Goal: Complete application form: Complete application form

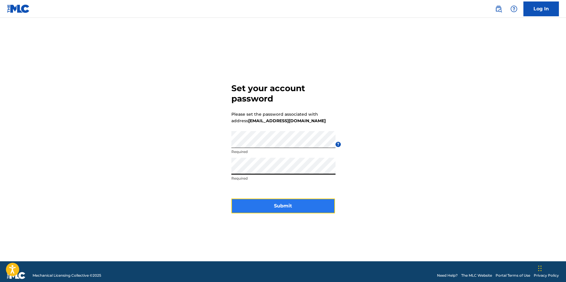
click at [254, 208] on button "Submit" at bounding box center [283, 206] width 104 height 15
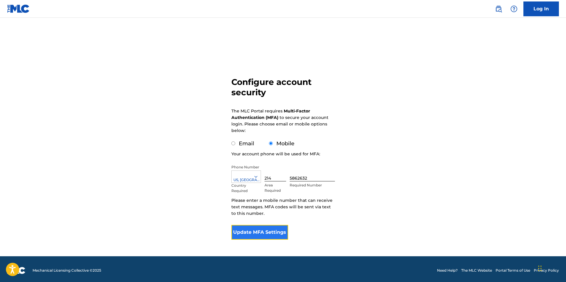
click at [267, 229] on button "Update MFA Settings" at bounding box center [259, 232] width 57 height 15
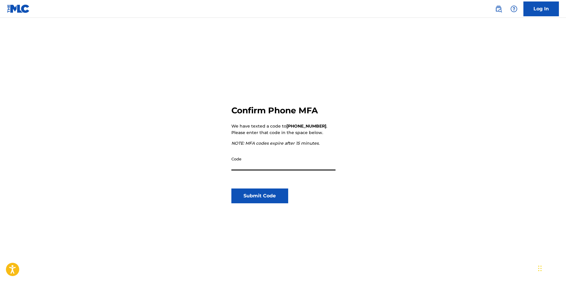
click at [257, 165] on input "Code" at bounding box center [283, 162] width 104 height 17
type input "678397"
click at [268, 198] on button "Submit Code" at bounding box center [259, 196] width 57 height 15
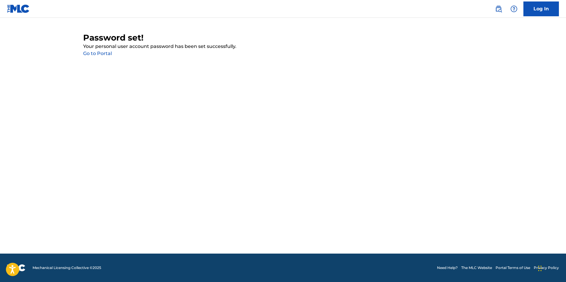
click at [93, 51] on link "Go to Portal" at bounding box center [97, 54] width 29 height 6
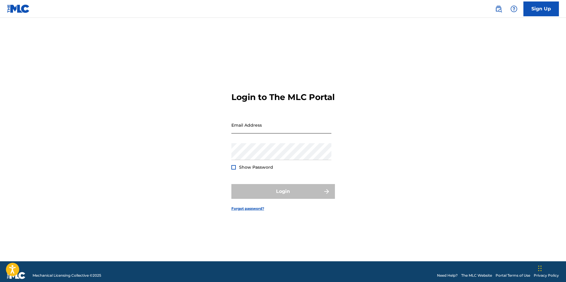
click at [254, 131] on input "Email Address" at bounding box center [281, 125] width 100 height 17
click at [242, 130] on input "Email Address" at bounding box center [281, 125] width 100 height 17
type input "[EMAIL_ADDRESS][DOMAIN_NAME]"
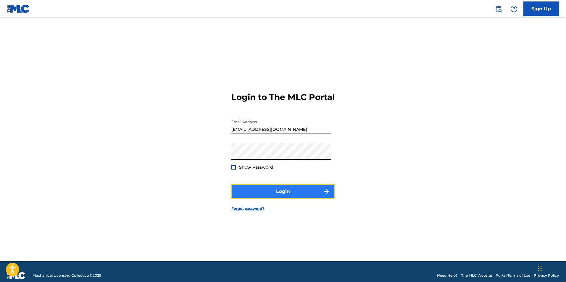
click at [256, 194] on button "Login" at bounding box center [283, 191] width 104 height 15
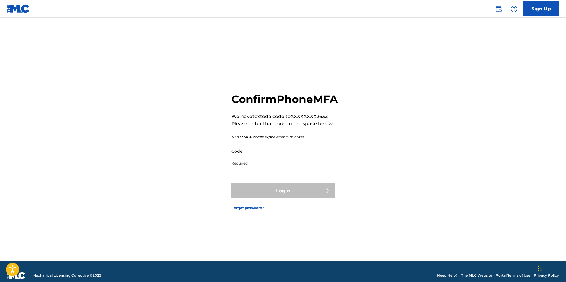
click at [230, 158] on div "Confirm Phone MFA We have texted a code to XXXXXXXX2632 Please enter that code …" at bounding box center [283, 147] width 414 height 229
click at [239, 160] on input "Code" at bounding box center [281, 151] width 100 height 17
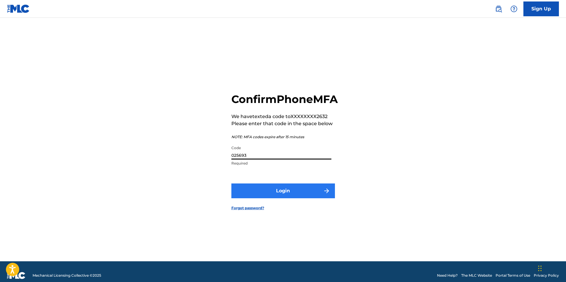
type input "025693"
click at [259, 198] on button "Login" at bounding box center [283, 190] width 104 height 15
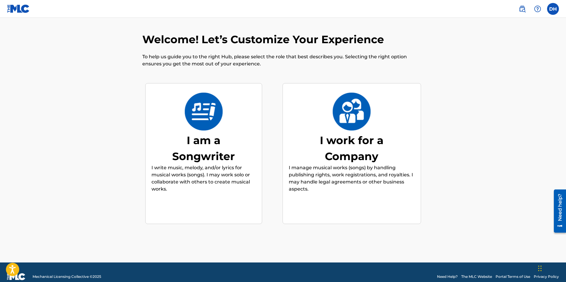
click at [206, 115] on img at bounding box center [203, 112] width 39 height 38
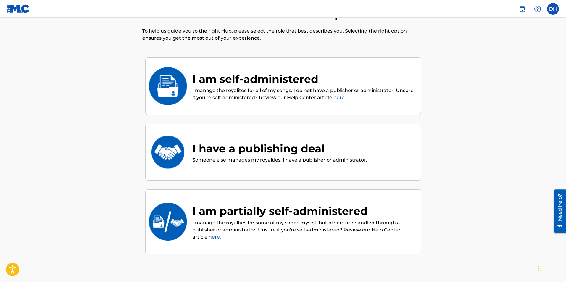
scroll to position [27, 0]
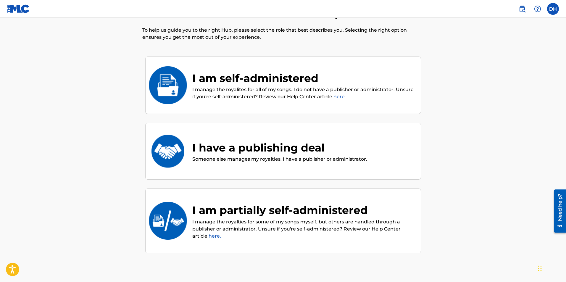
click at [173, 83] on img at bounding box center [167, 85] width 39 height 38
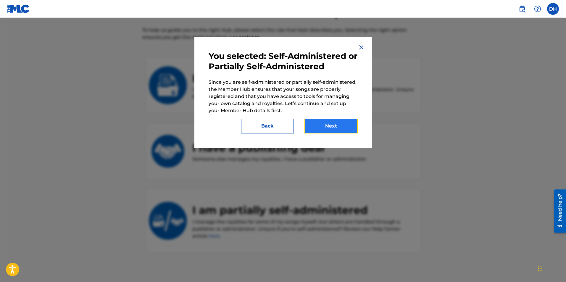
click at [328, 124] on button "Next" at bounding box center [331, 126] width 53 height 15
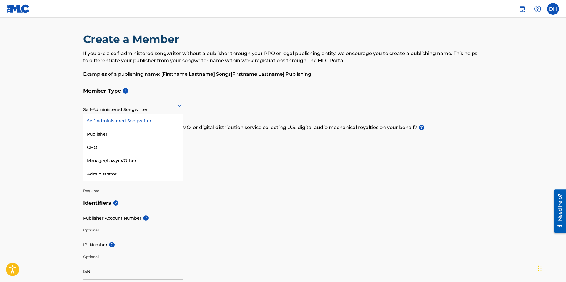
click at [180, 104] on icon at bounding box center [179, 105] width 7 height 7
click at [160, 108] on div at bounding box center [133, 105] width 100 height 7
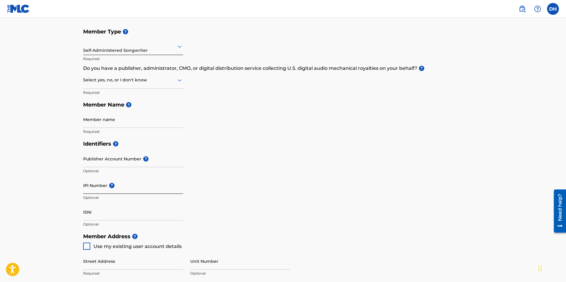
scroll to position [30, 0]
